Goal: Transaction & Acquisition: Download file/media

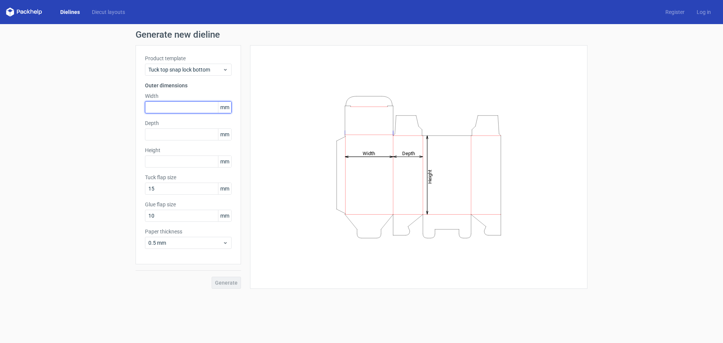
click at [181, 109] on input "text" at bounding box center [188, 107] width 87 height 12
type input "115"
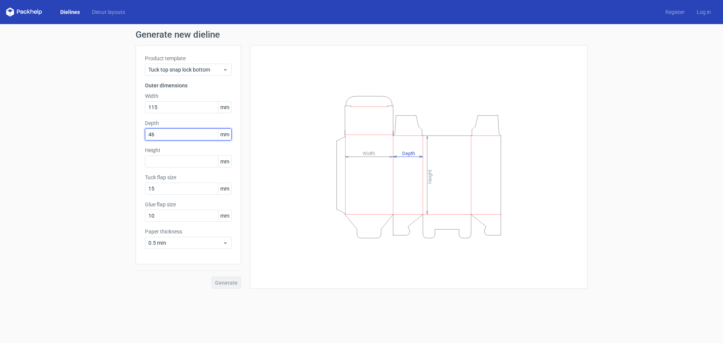
type input "46"
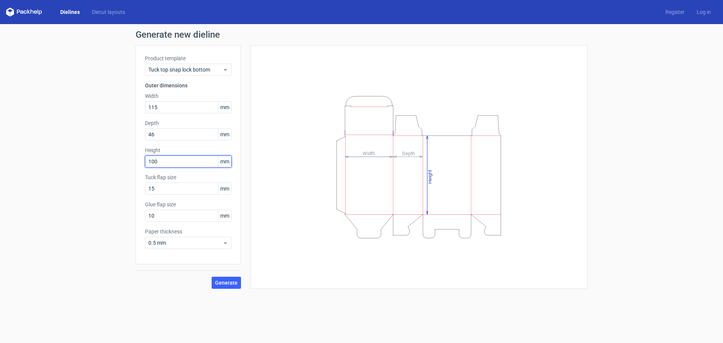
type input "100"
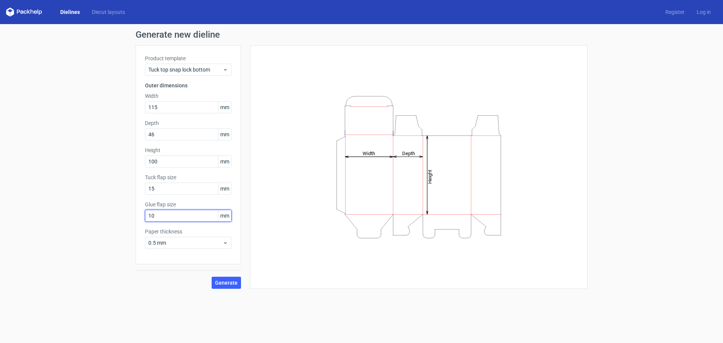
click at [163, 214] on input "10" at bounding box center [188, 216] width 87 height 12
drag, startPoint x: 168, startPoint y: 217, endPoint x: 120, endPoint y: 220, distance: 48.3
click at [122, 220] on div "Generate new dieline Product template Tuck top snap lock bottom Outer dimension…" at bounding box center [361, 159] width 723 height 271
type input "15"
click at [227, 281] on span "Generate" at bounding box center [226, 282] width 23 height 5
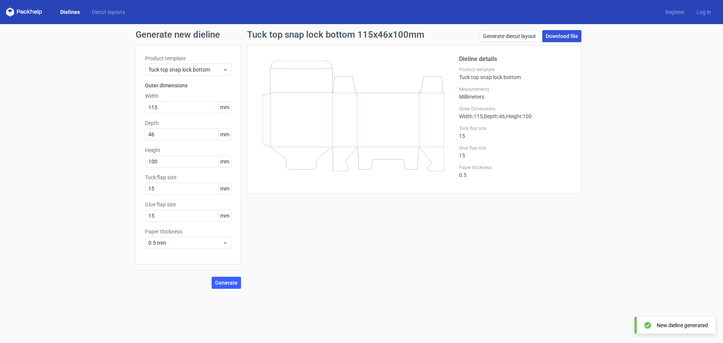
click at [555, 41] on link "Download file" at bounding box center [561, 36] width 39 height 12
